Goal: Task Accomplishment & Management: Use online tool/utility

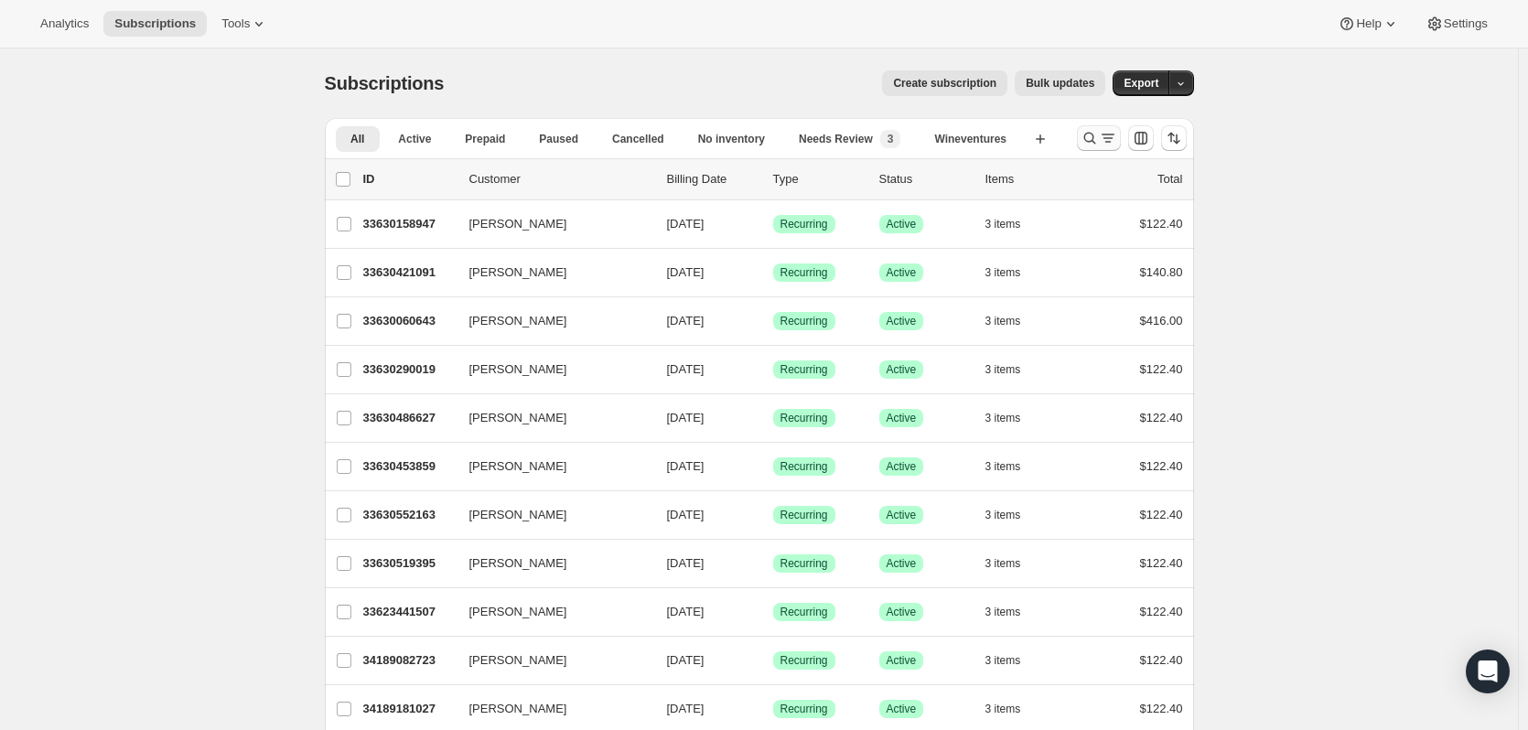
click at [1107, 141] on icon "Search and filter results" at bounding box center [1108, 138] width 18 height 18
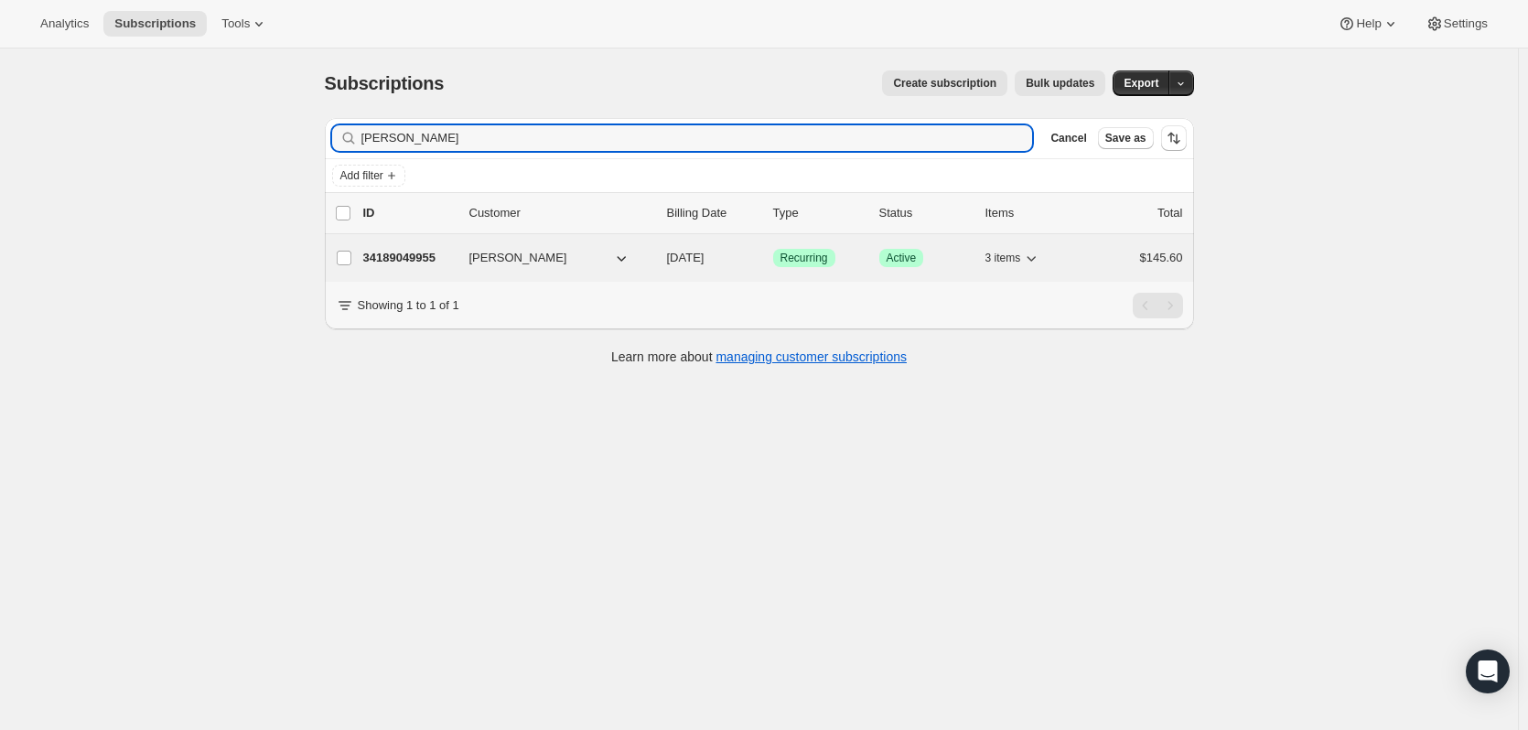
type input "[PERSON_NAME]"
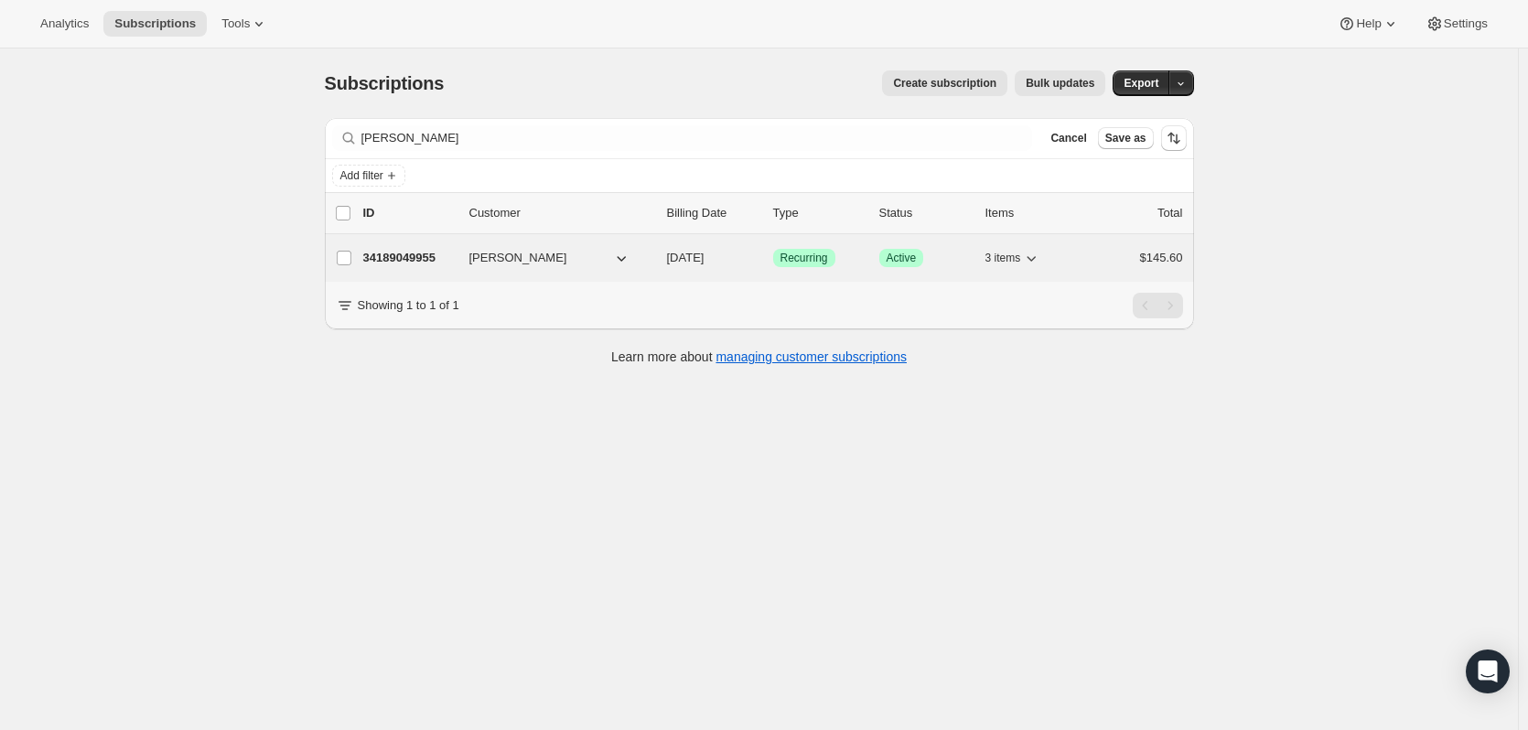
click at [386, 251] on p "34189049955" at bounding box center [408, 258] width 91 height 18
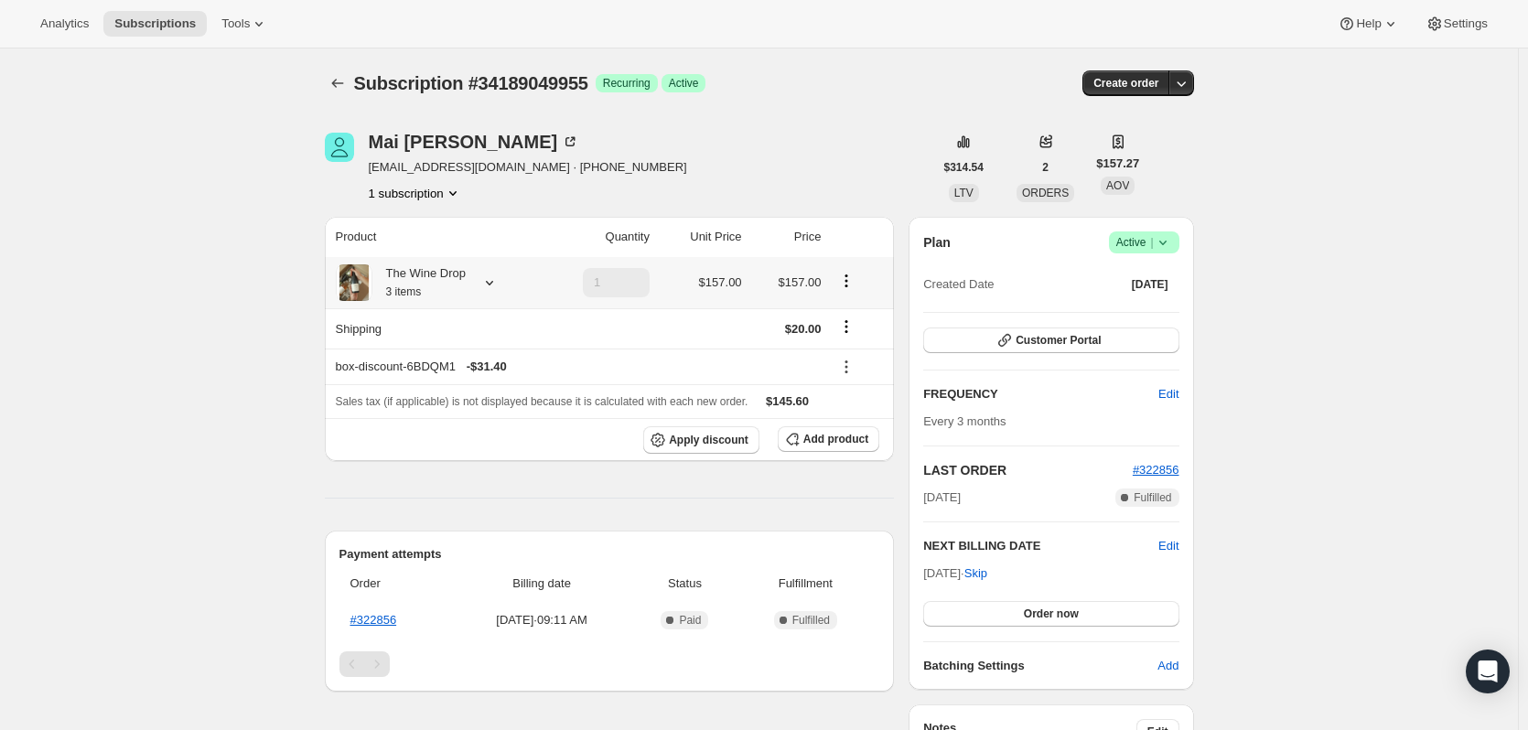
click at [490, 291] on icon at bounding box center [489, 283] width 18 height 18
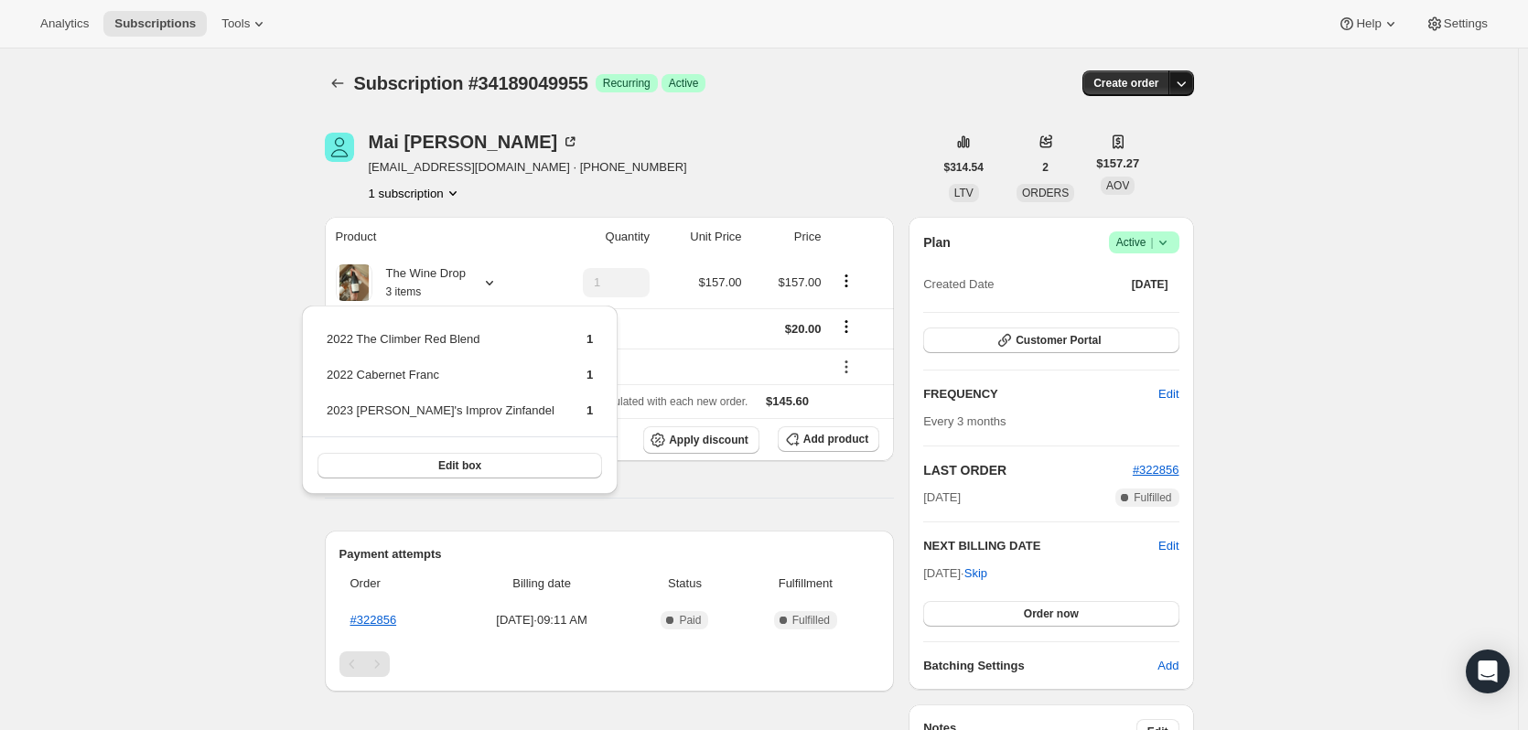
click at [1188, 91] on icon "button" at bounding box center [1181, 83] width 18 height 18
click at [1166, 155] on span "Create custom one-time order" at bounding box center [1108, 152] width 158 height 14
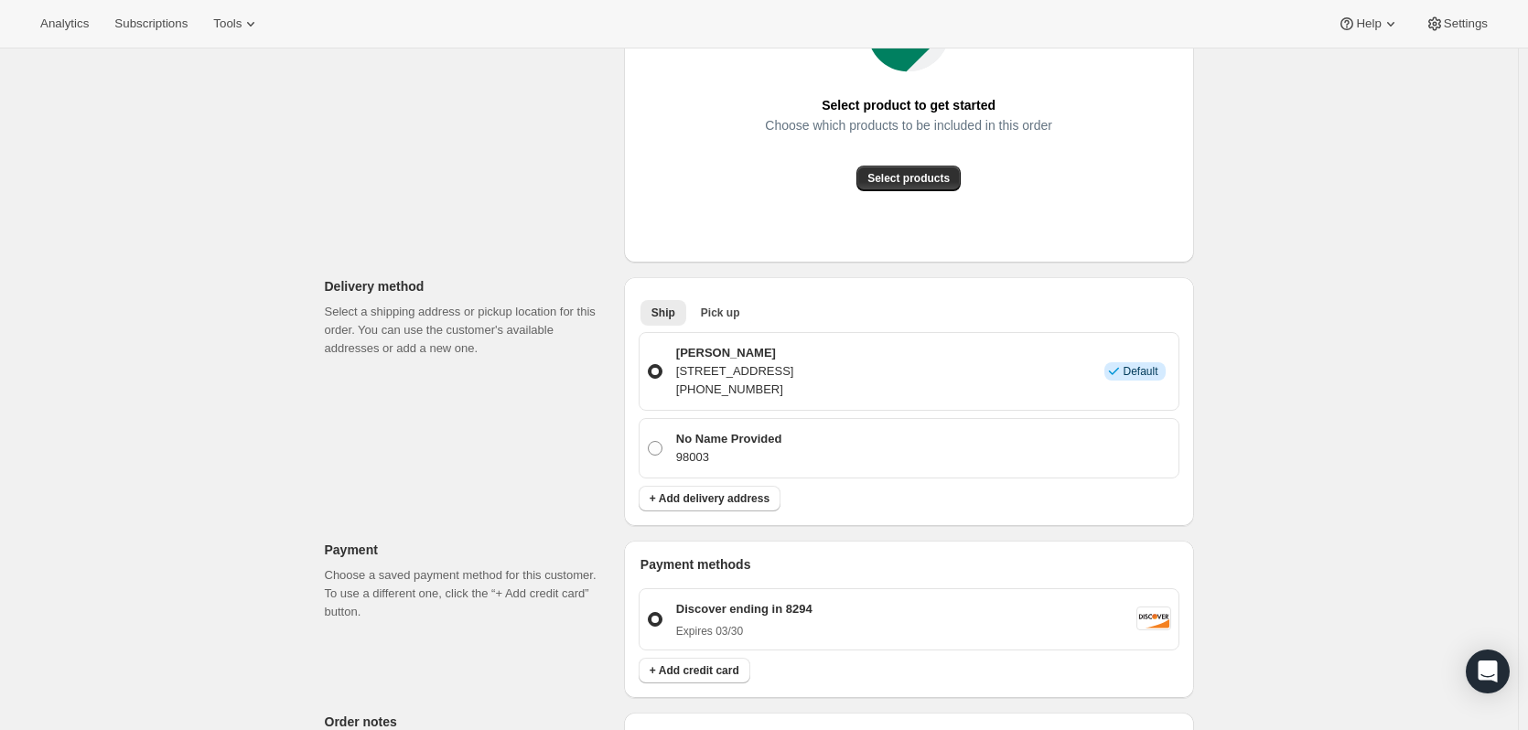
scroll to position [91, 0]
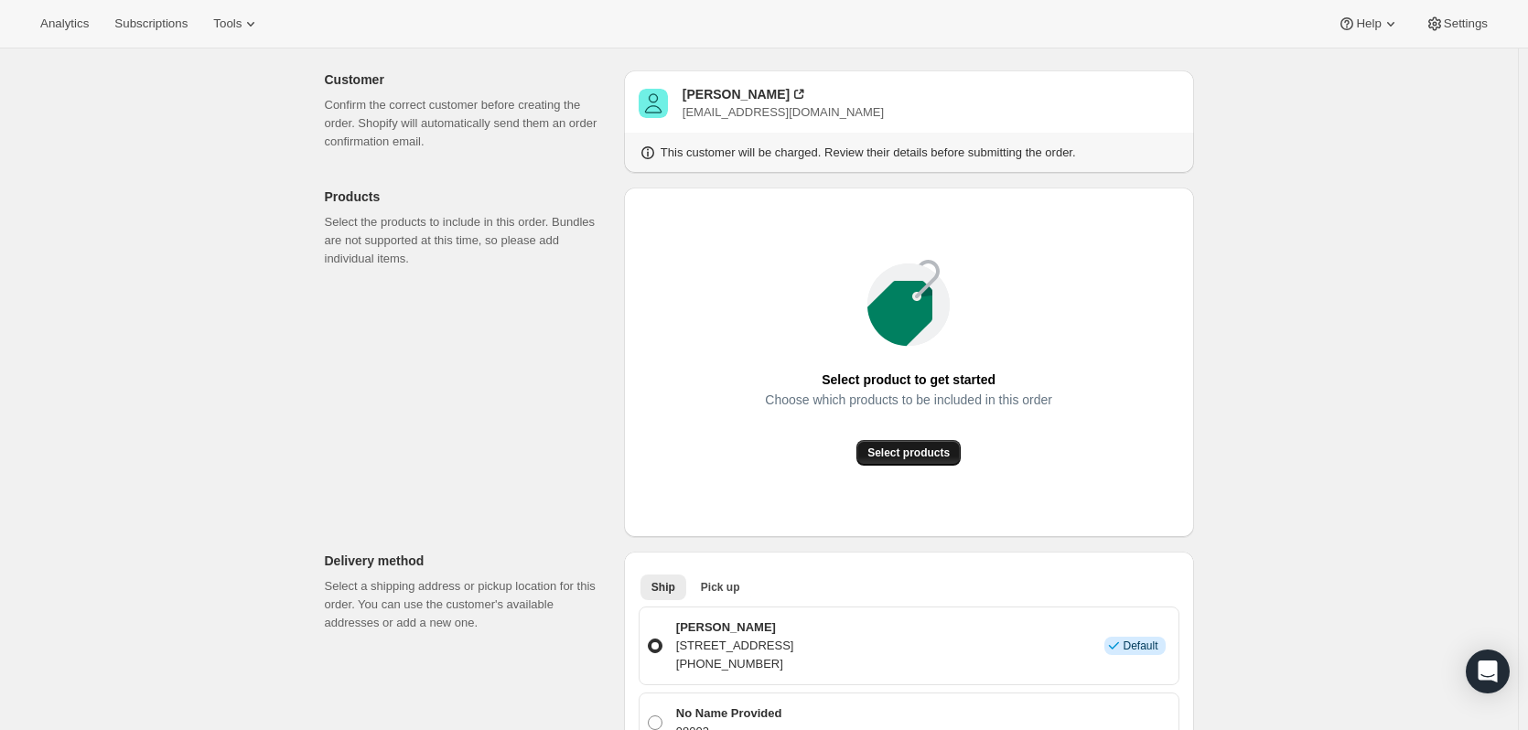
click at [920, 458] on span "Select products" at bounding box center [908, 453] width 82 height 15
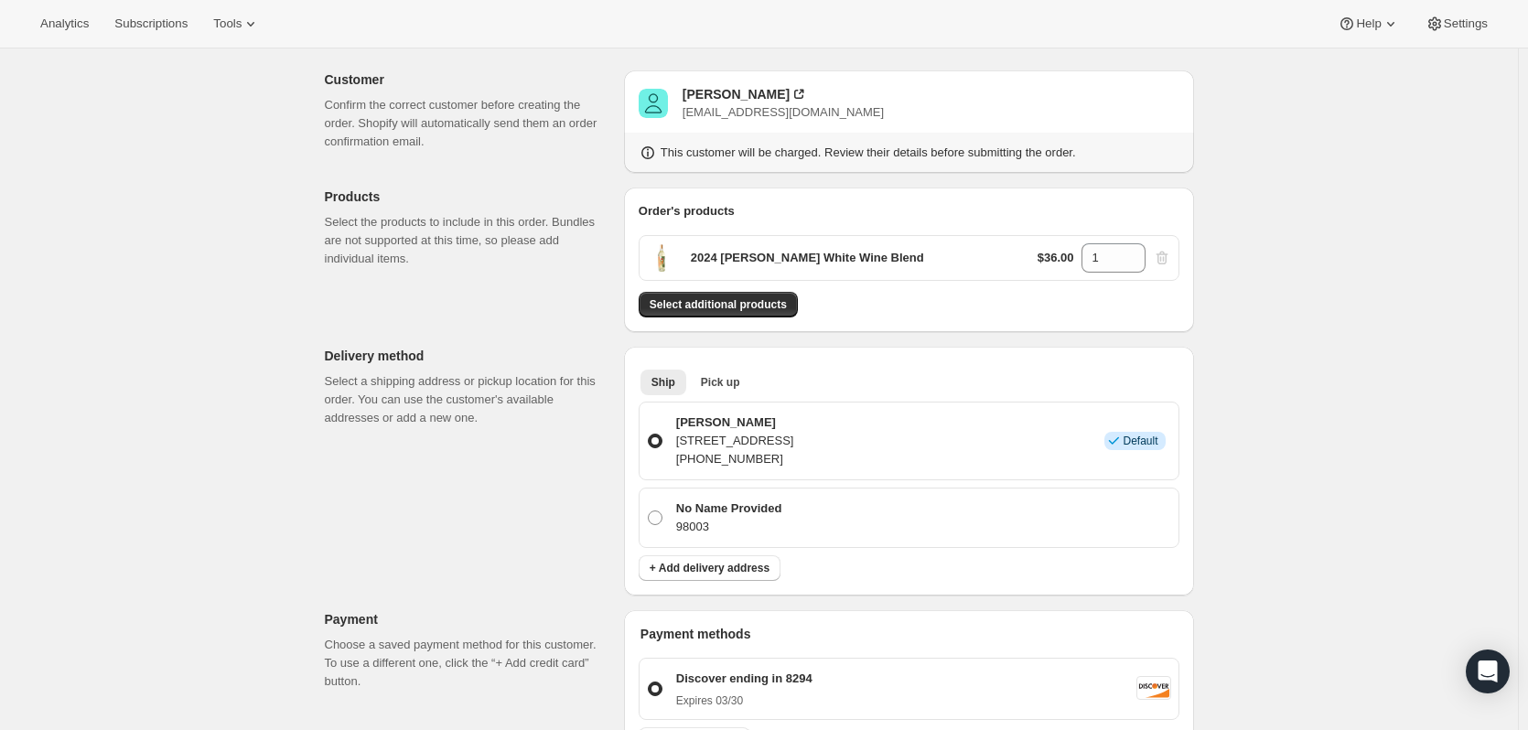
click at [766, 321] on div "Order's products 2024 [PERSON_NAME] White Wine Blend $36.00 1 Select additional…" at bounding box center [909, 260] width 570 height 145
click at [763, 303] on span "Select additional products" at bounding box center [718, 304] width 137 height 15
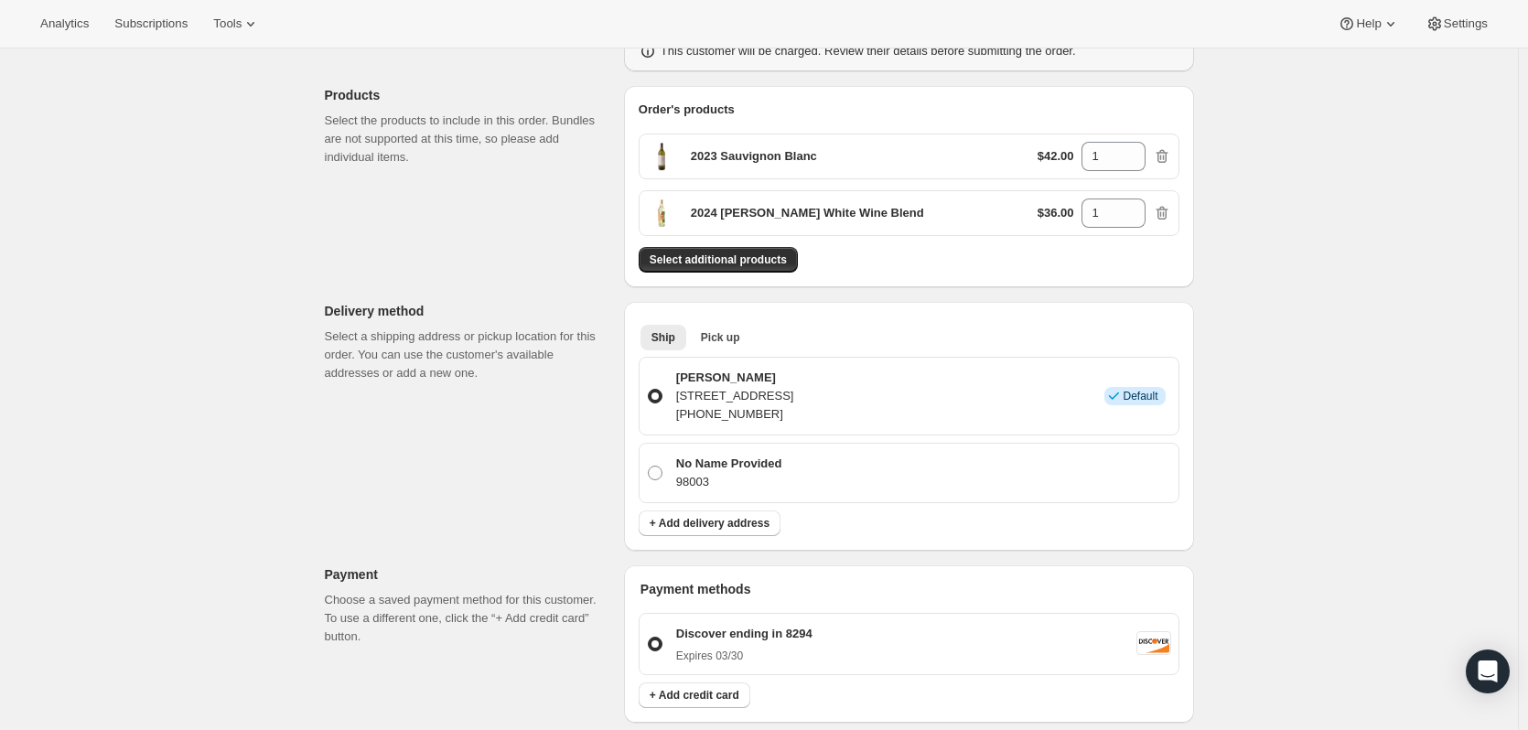
scroll to position [274, 0]
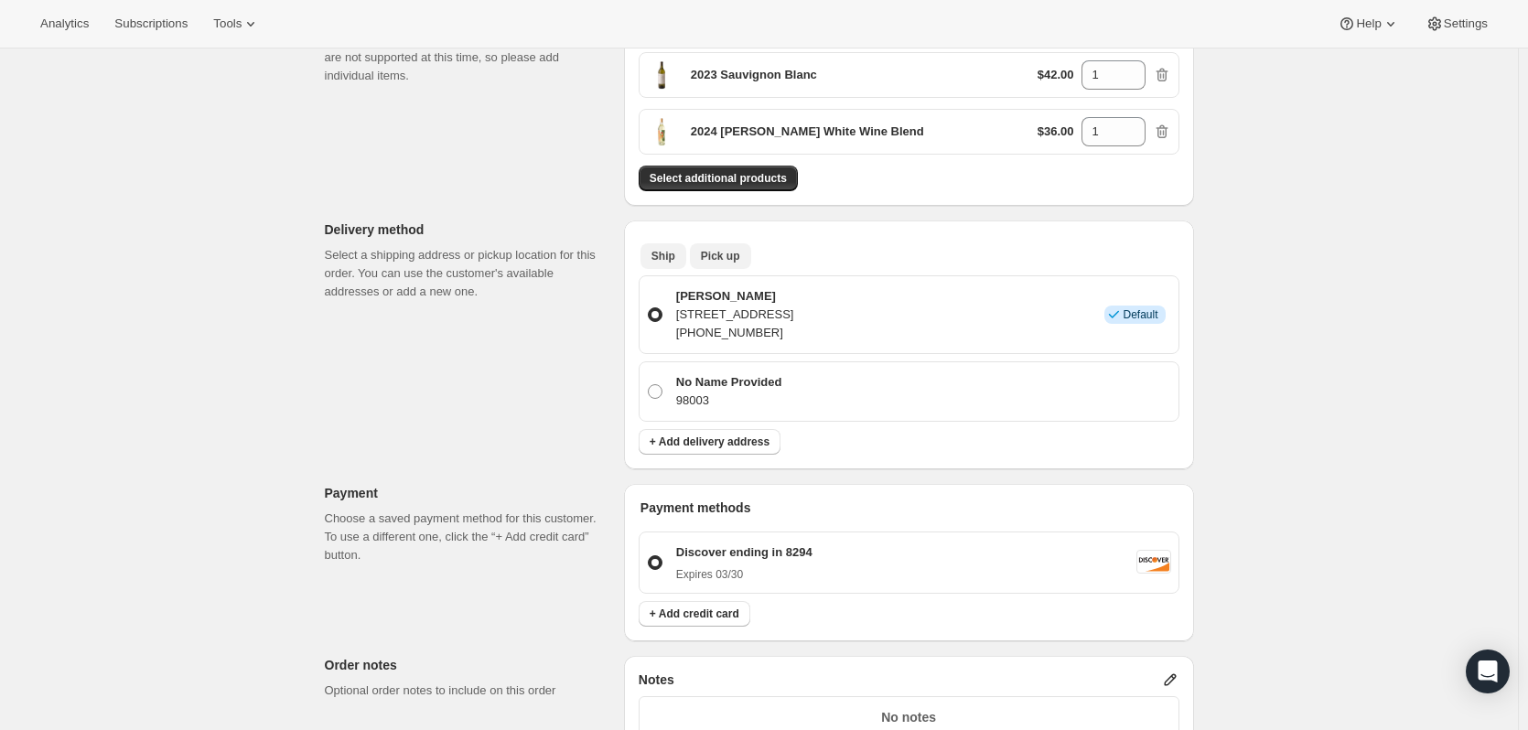
click at [717, 262] on span "Pick up" at bounding box center [720, 256] width 39 height 15
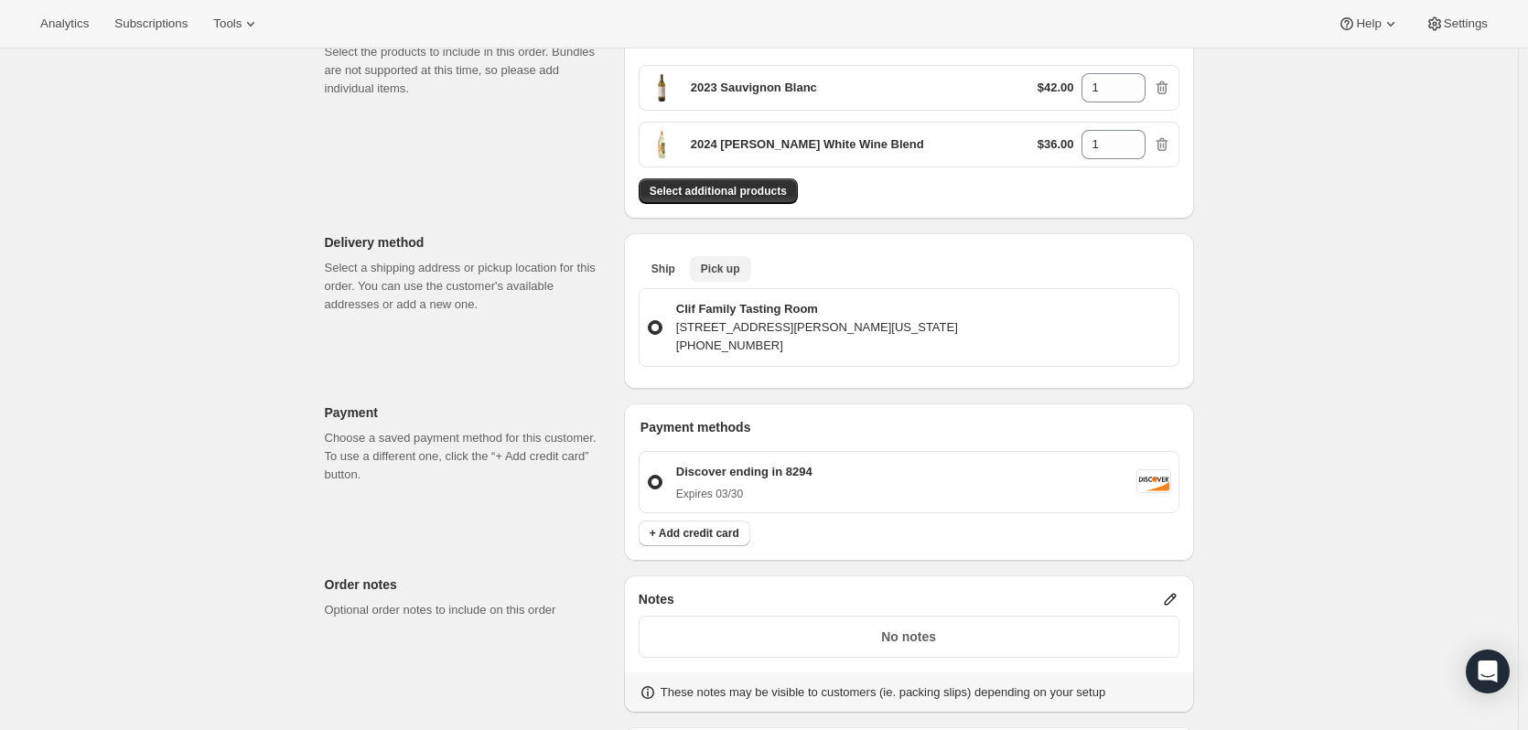
scroll to position [0, 0]
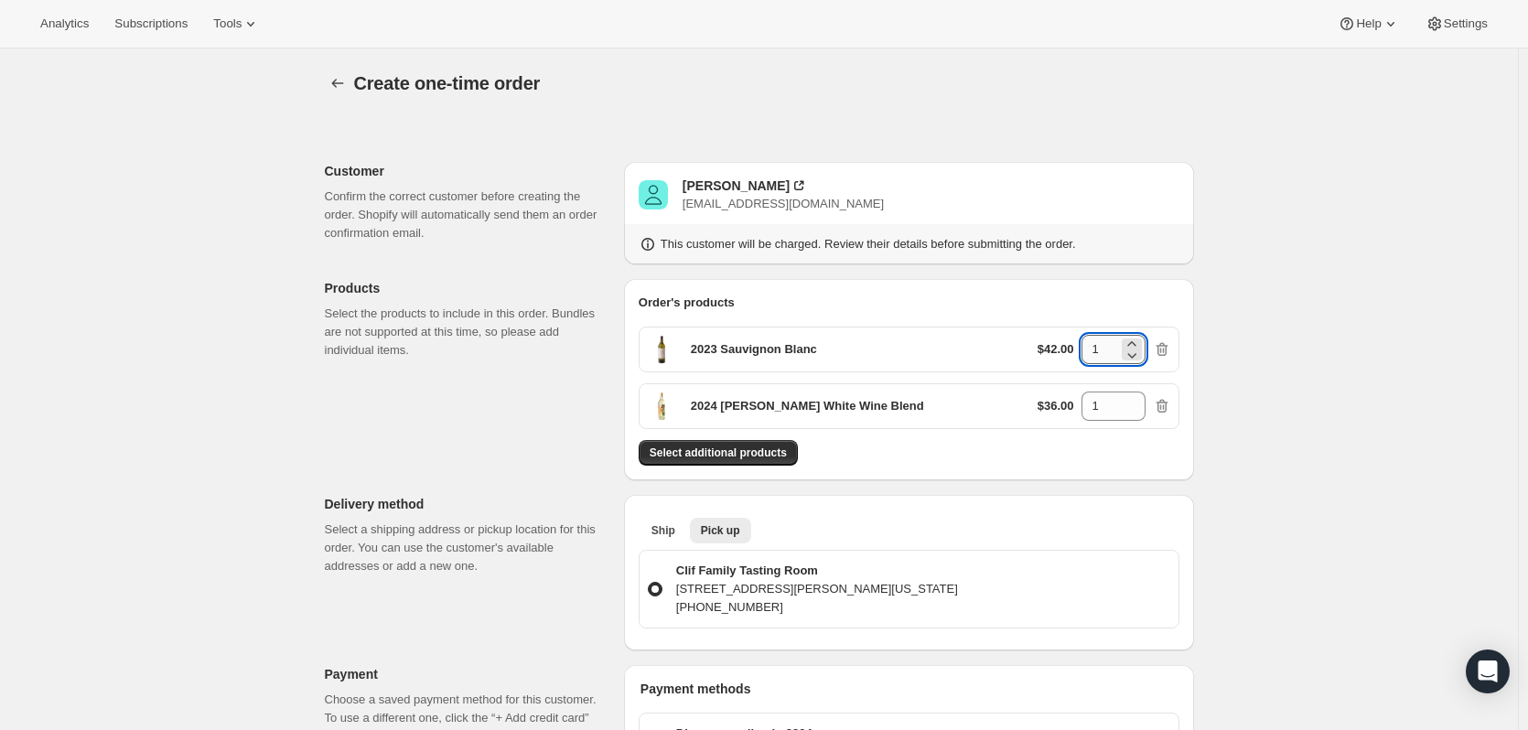
click at [1113, 346] on input "1" at bounding box center [1099, 349] width 37 height 29
click at [341, 85] on icon "button" at bounding box center [337, 83] width 18 height 18
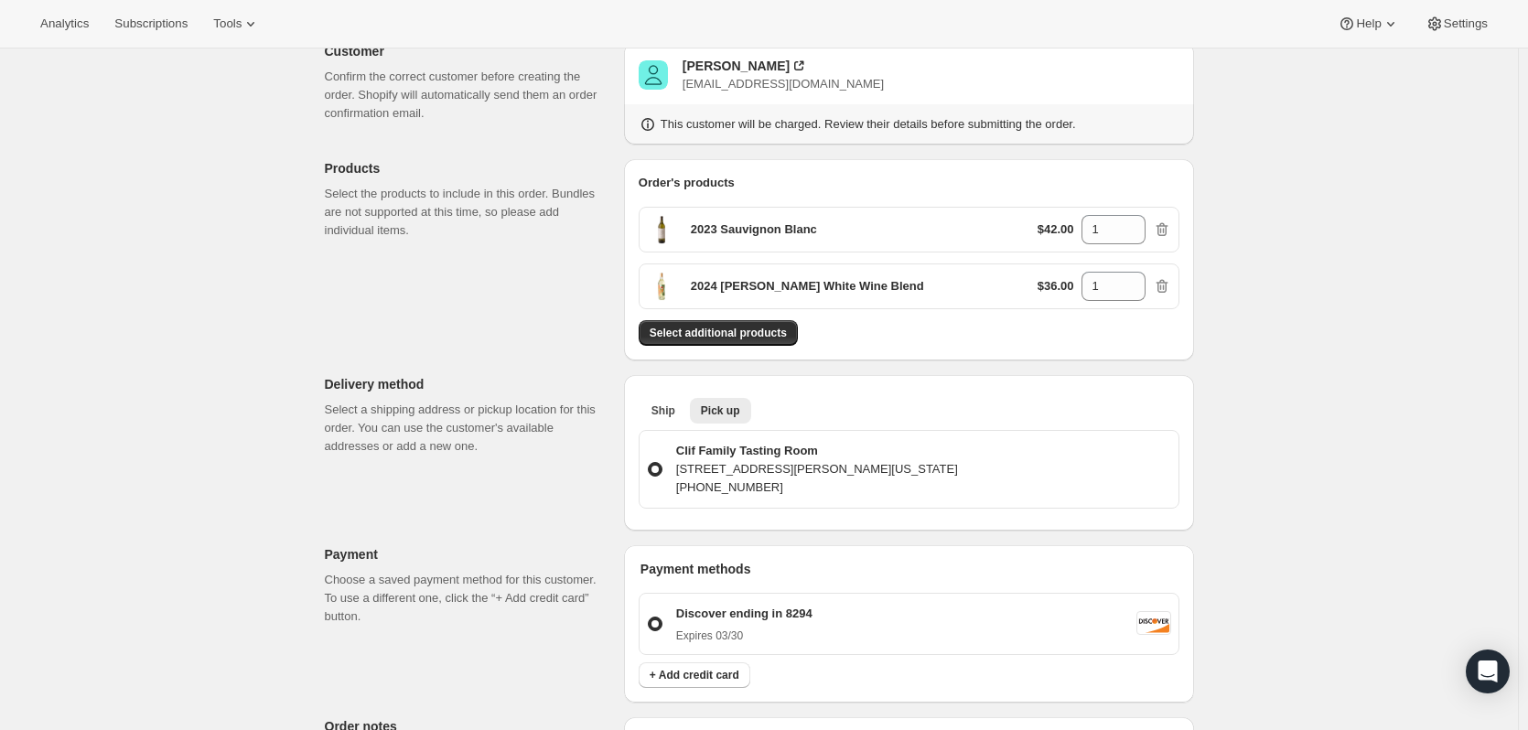
scroll to position [640, 0]
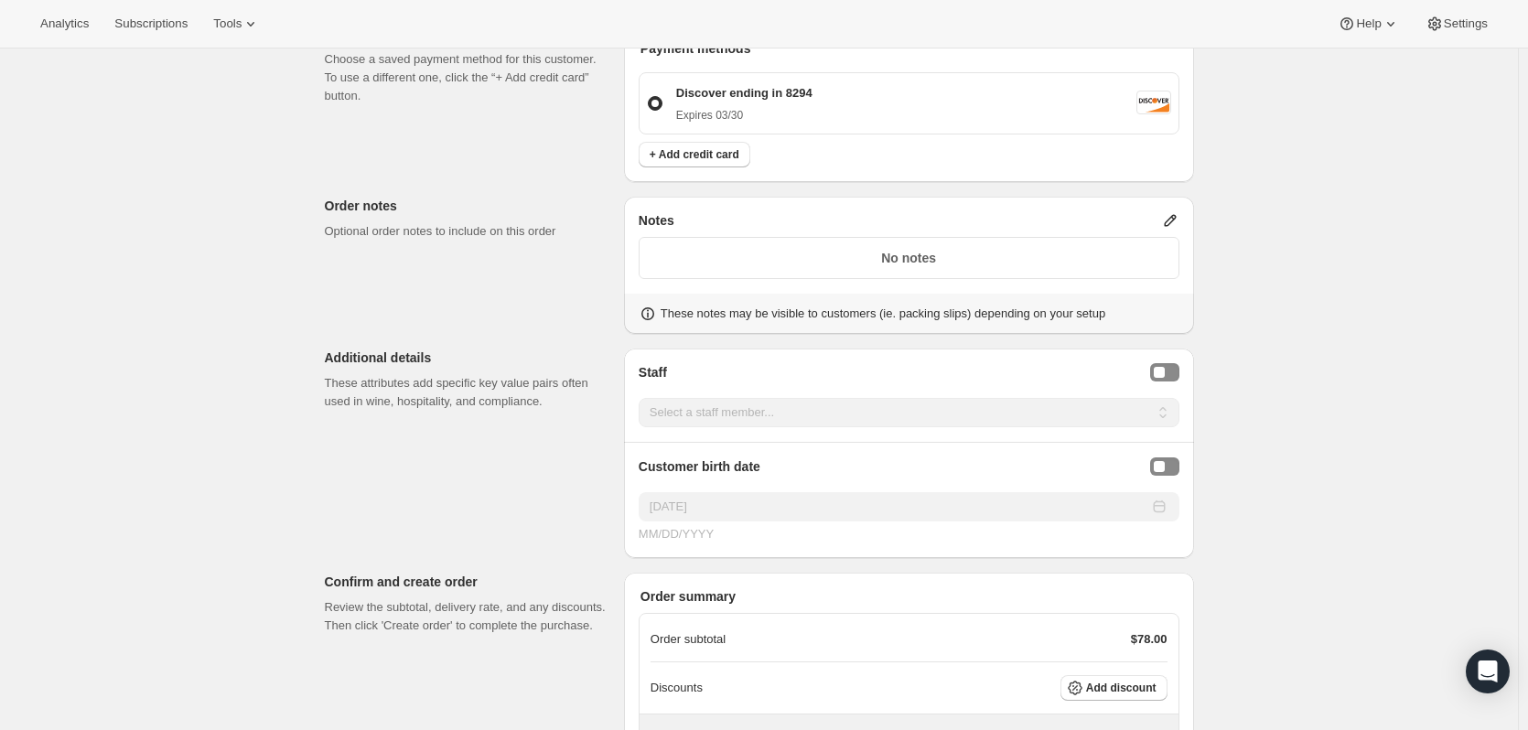
click at [798, 316] on p "These notes may be visible to customers (ie. packing slips) depending on your s…" at bounding box center [883, 314] width 445 height 18
click at [833, 318] on p "These notes may be visible to customers (ie. packing slips) depending on your s…" at bounding box center [883, 314] width 445 height 18
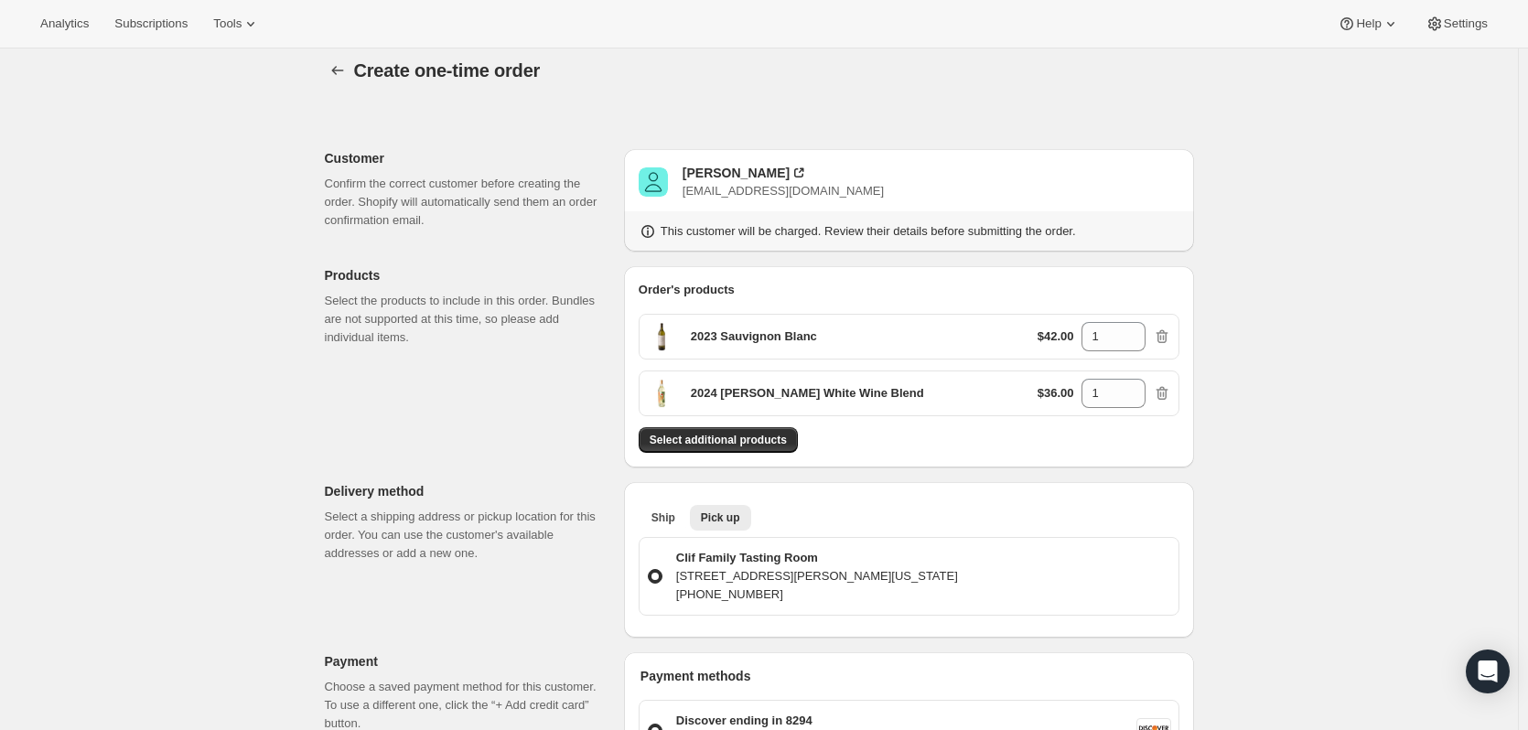
scroll to position [0, 0]
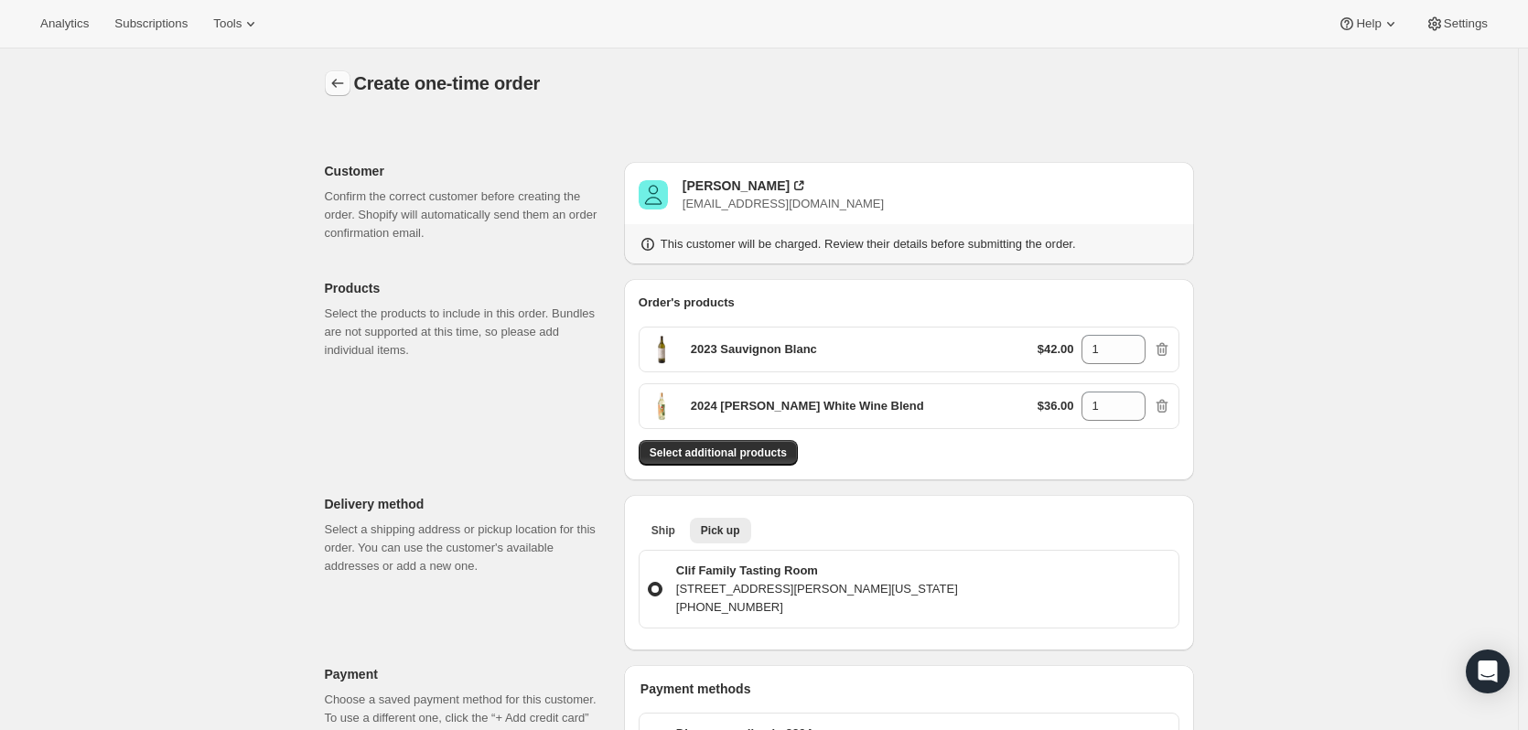
click at [347, 84] on icon "button" at bounding box center [337, 83] width 18 height 18
click at [342, 87] on icon "button" at bounding box center [337, 83] width 18 height 18
click at [339, 87] on icon "button" at bounding box center [337, 83] width 12 height 9
